Goal: Navigation & Orientation: Find specific page/section

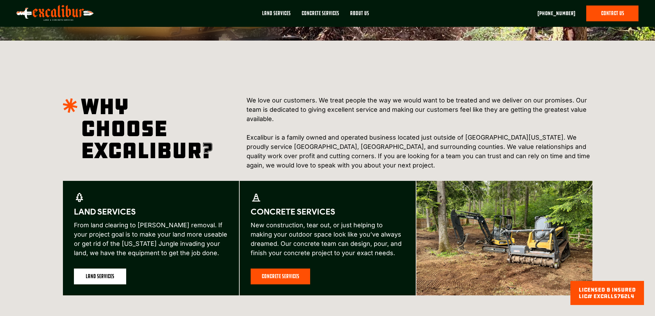
scroll to position [344, 0]
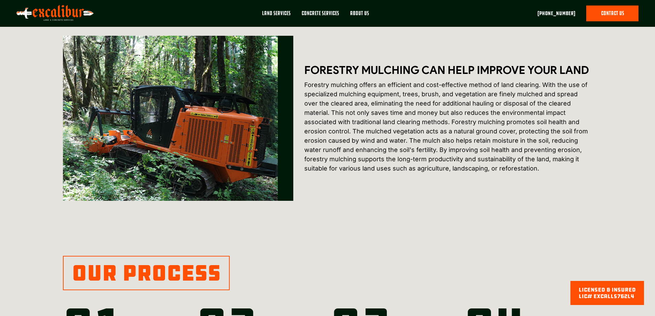
scroll to position [550, 0]
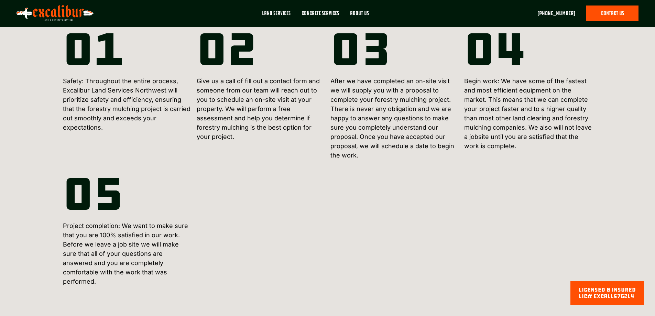
click at [370, 19] on link "About Us" at bounding box center [360, 16] width 30 height 21
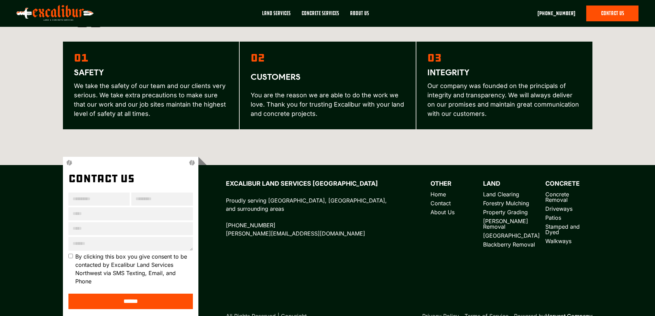
scroll to position [959, 0]
